Goal: Information Seeking & Learning: Learn about a topic

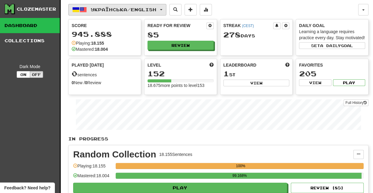
click at [162, 9] on span "button" at bounding box center [161, 9] width 2 height 1
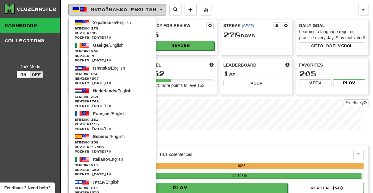
click at [162, 9] on span "button" at bounding box center [161, 9] width 2 height 1
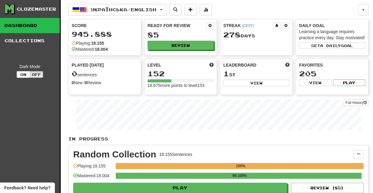
click at [25, 22] on link "Dashboard" at bounding box center [30, 25] width 60 height 15
click at [365, 8] on button "button" at bounding box center [363, 10] width 10 height 12
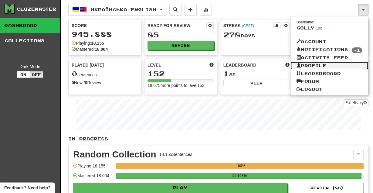
click at [327, 66] on link "Profile" at bounding box center [329, 66] width 78 height 8
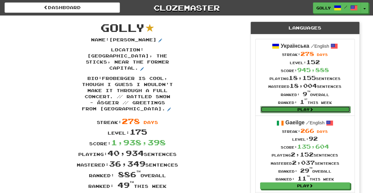
click at [284, 110] on link "Play" at bounding box center [305, 109] width 90 height 7
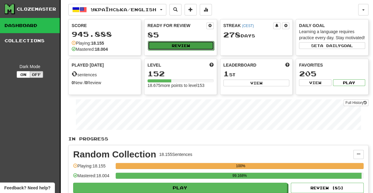
click at [197, 46] on button "Review" at bounding box center [181, 45] width 66 height 9
select select "********"
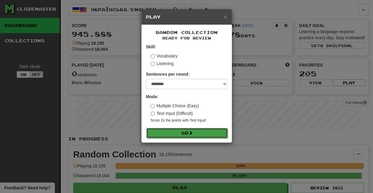
click at [174, 132] on button "Go" at bounding box center [186, 133] width 81 height 10
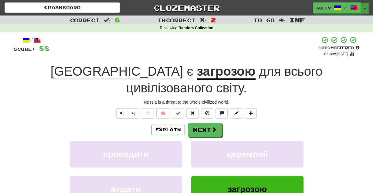
click at [364, 8] on button "Toggle Dropdown" at bounding box center [365, 8] width 8 height 11
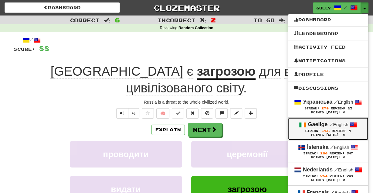
click at [338, 122] on small "/ English" at bounding box center [338, 124] width 19 height 5
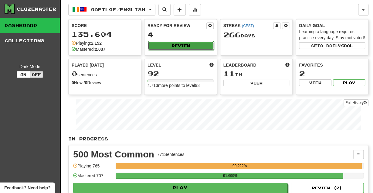
click at [178, 47] on button "Review" at bounding box center [181, 45] width 66 height 9
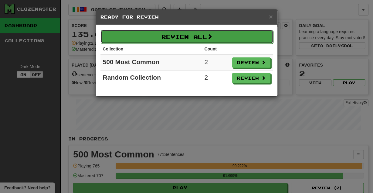
click at [182, 39] on button "Review All" at bounding box center [187, 37] width 172 height 14
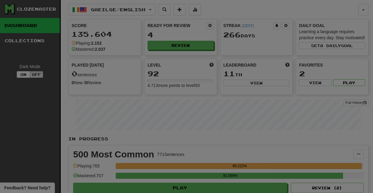
select select "********"
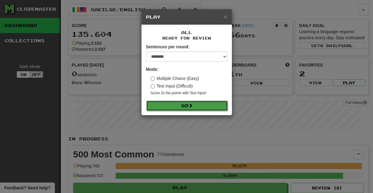
click at [159, 102] on button "Go" at bounding box center [186, 105] width 81 height 10
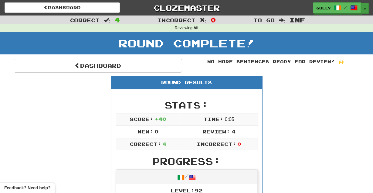
click at [365, 6] on button "Toggle Dropdown" at bounding box center [365, 8] width 8 height 11
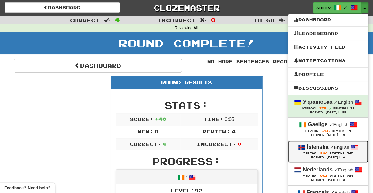
click at [314, 153] on span "Streak:" at bounding box center [310, 152] width 15 height 3
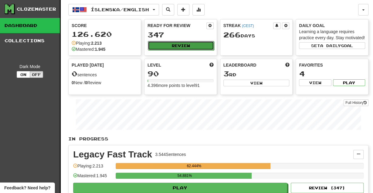
click at [185, 42] on button "Review" at bounding box center [181, 45] width 66 height 9
select select "********"
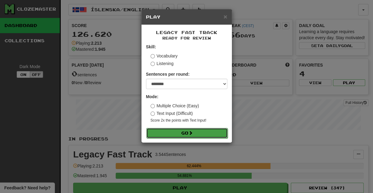
click at [172, 132] on button "Go" at bounding box center [186, 133] width 81 height 10
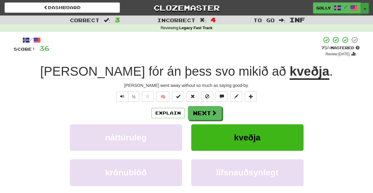
click at [365, 10] on button "Toggle Dropdown" at bounding box center [365, 8] width 8 height 11
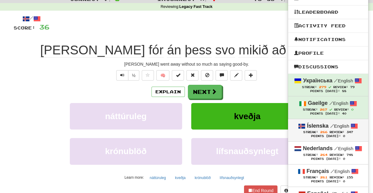
scroll to position [24, 0]
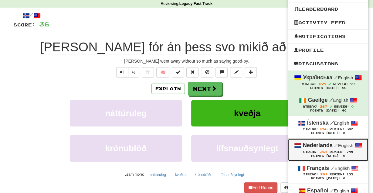
click at [320, 146] on strong "Nederlands" at bounding box center [318, 145] width 30 height 6
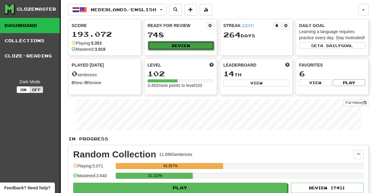
click at [185, 46] on button "Review" at bounding box center [181, 45] width 66 height 9
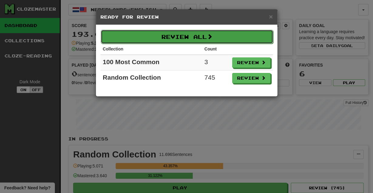
click at [180, 37] on button "Review All" at bounding box center [187, 37] width 172 height 14
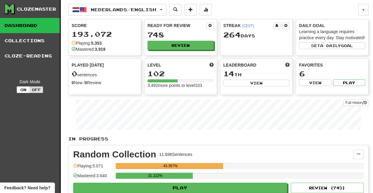
select select "********"
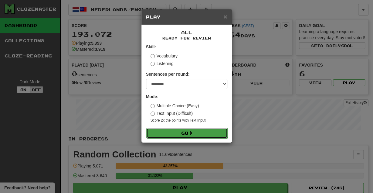
click at [173, 133] on button "Go" at bounding box center [186, 133] width 81 height 10
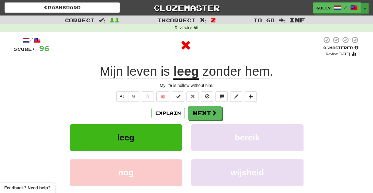
click at [365, 8] on span "button" at bounding box center [364, 8] width 2 height 1
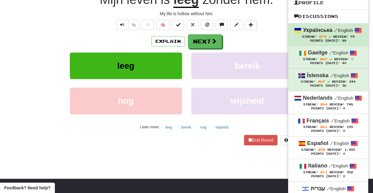
scroll to position [72, 0]
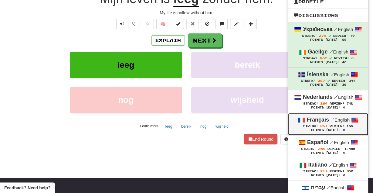
click at [325, 122] on strong "Français" at bounding box center [317, 119] width 22 height 6
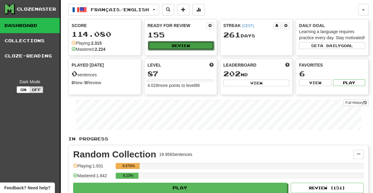
click at [187, 43] on button "Review" at bounding box center [181, 45] width 66 height 9
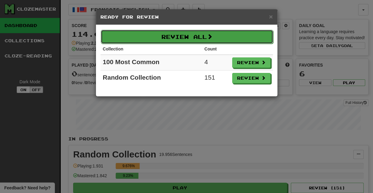
click at [177, 39] on button "Review All" at bounding box center [187, 37] width 172 height 14
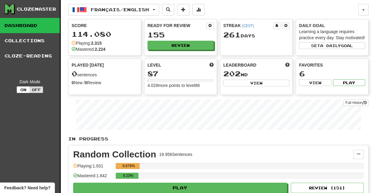
select select "********"
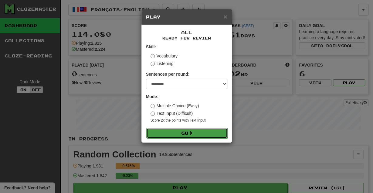
click at [167, 131] on button "Go" at bounding box center [186, 133] width 81 height 10
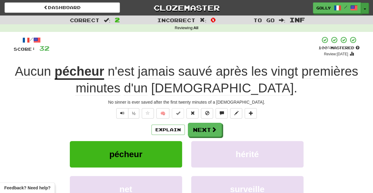
click at [363, 10] on button "Toggle Dropdown" at bounding box center [365, 8] width 8 height 11
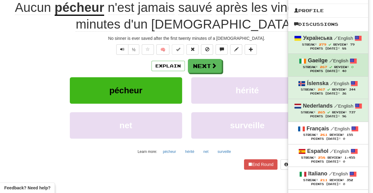
scroll to position [64, 0]
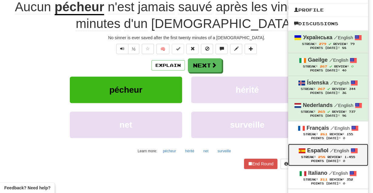
click at [317, 153] on div "Español / English" at bounding box center [328, 150] width 68 height 8
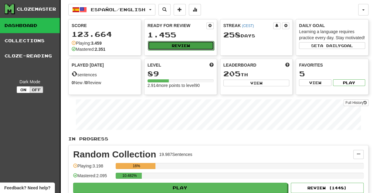
click at [187, 44] on button "Review" at bounding box center [181, 45] width 66 height 9
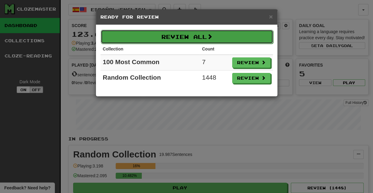
click at [193, 39] on button "Review All" at bounding box center [187, 37] width 172 height 14
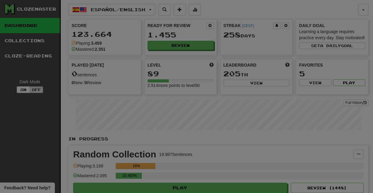
select select "********"
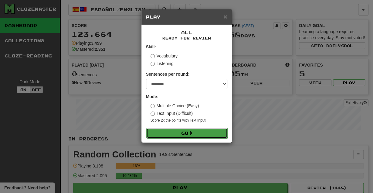
click at [189, 135] on button "Go" at bounding box center [186, 133] width 81 height 10
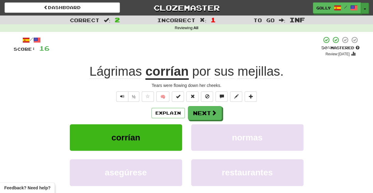
click at [364, 9] on span "button" at bounding box center [364, 8] width 2 height 1
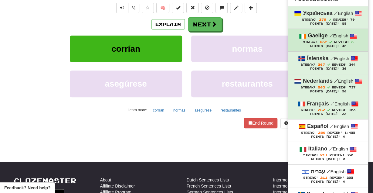
scroll to position [91, 0]
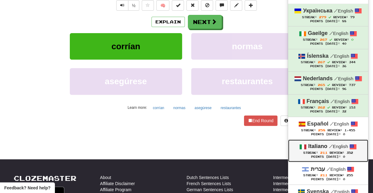
click at [325, 147] on strong "Italiano" at bounding box center [317, 146] width 19 height 6
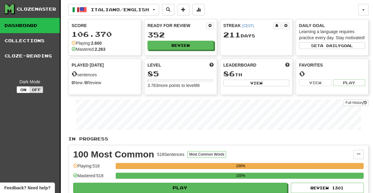
click at [192, 40] on div "Ready for Review 352 Review" at bounding box center [180, 35] width 72 height 33
click at [190, 43] on button "Review" at bounding box center [181, 45] width 66 height 9
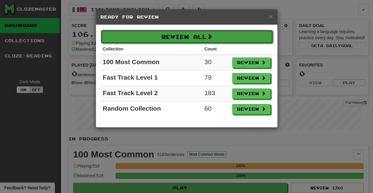
click at [169, 40] on button "Review All" at bounding box center [187, 37] width 172 height 14
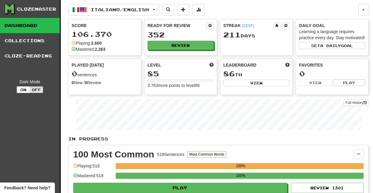
select select "********"
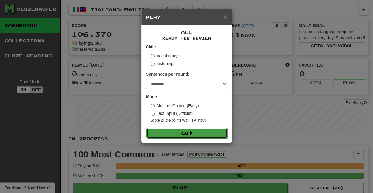
click at [165, 131] on button "Go" at bounding box center [186, 133] width 81 height 10
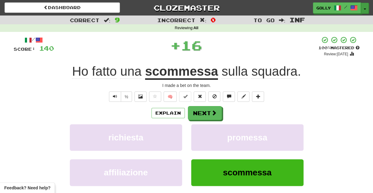
click at [364, 7] on button "Toggle Dropdown" at bounding box center [365, 8] width 8 height 11
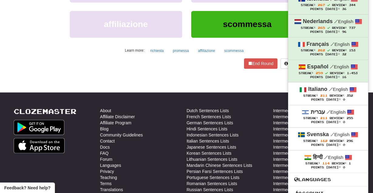
scroll to position [150, 0]
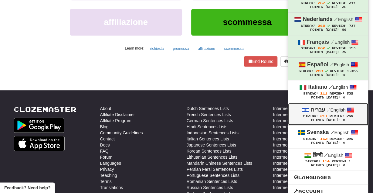
click at [318, 117] on span "Streak: 211" at bounding box center [316, 115] width 26 height 3
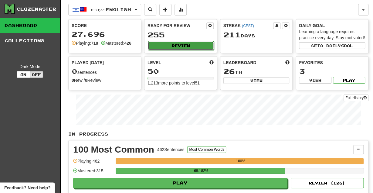
click at [190, 45] on button "Review" at bounding box center [181, 45] width 66 height 9
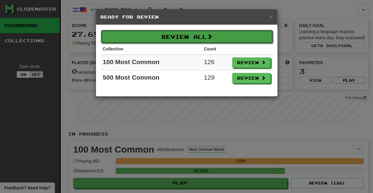
click at [181, 39] on button "Review All" at bounding box center [187, 37] width 172 height 14
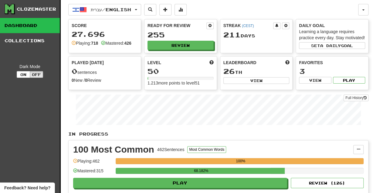
select select "********"
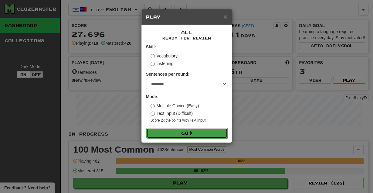
click at [176, 133] on button "Go" at bounding box center [186, 133] width 81 height 10
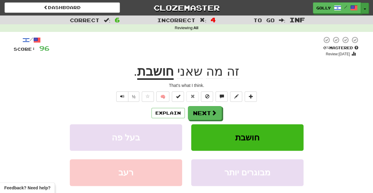
click at [365, 7] on button "Toggle Dropdown" at bounding box center [365, 8] width 8 height 11
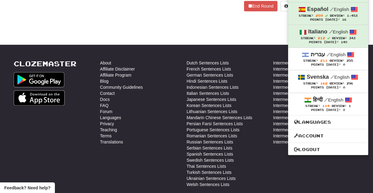
scroll to position [210, 0]
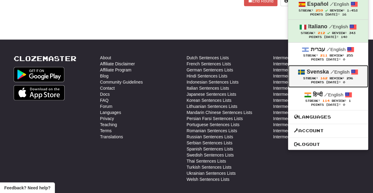
click at [329, 77] on span "Review:" at bounding box center [336, 77] width 15 height 3
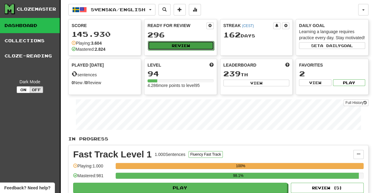
click at [190, 47] on button "Review" at bounding box center [181, 45] width 66 height 9
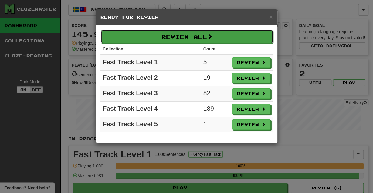
click at [199, 32] on button "Review All" at bounding box center [187, 37] width 172 height 14
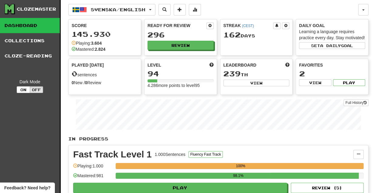
select select "********"
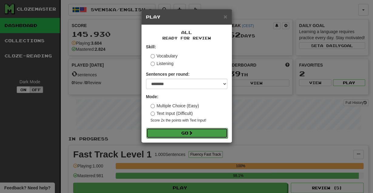
click at [179, 130] on button "Go" at bounding box center [186, 133] width 81 height 10
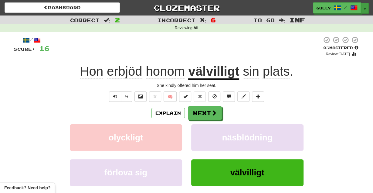
click at [363, 8] on button "Toggle Dropdown" at bounding box center [365, 8] width 8 height 11
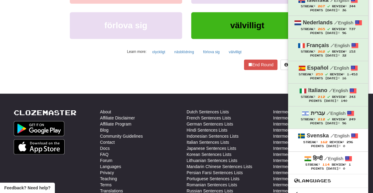
scroll to position [147, 0]
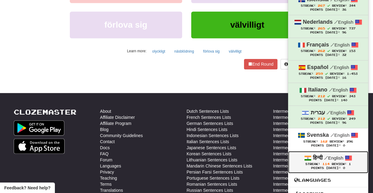
click at [324, 157] on span "/" at bounding box center [326, 157] width 4 height 5
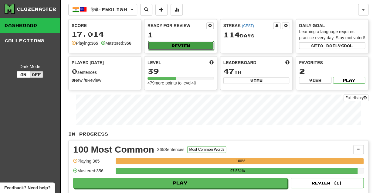
click at [189, 42] on button "Review" at bounding box center [181, 45] width 66 height 9
select select "**"
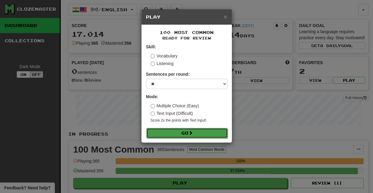
click at [177, 135] on button "Go" at bounding box center [186, 133] width 81 height 10
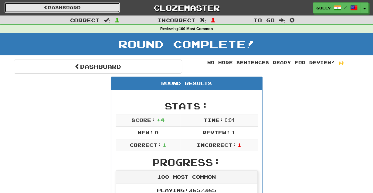
click at [103, 6] on link "Dashboard" at bounding box center [62, 7] width 115 height 10
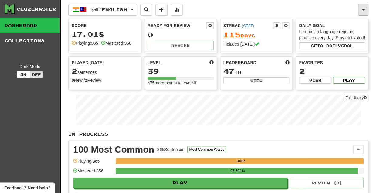
click at [361, 9] on button "button" at bounding box center [363, 10] width 10 height 12
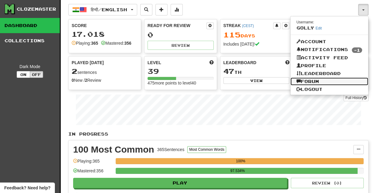
click at [317, 82] on link "Forum" at bounding box center [329, 81] width 78 height 8
